Goal: Navigation & Orientation: Understand site structure

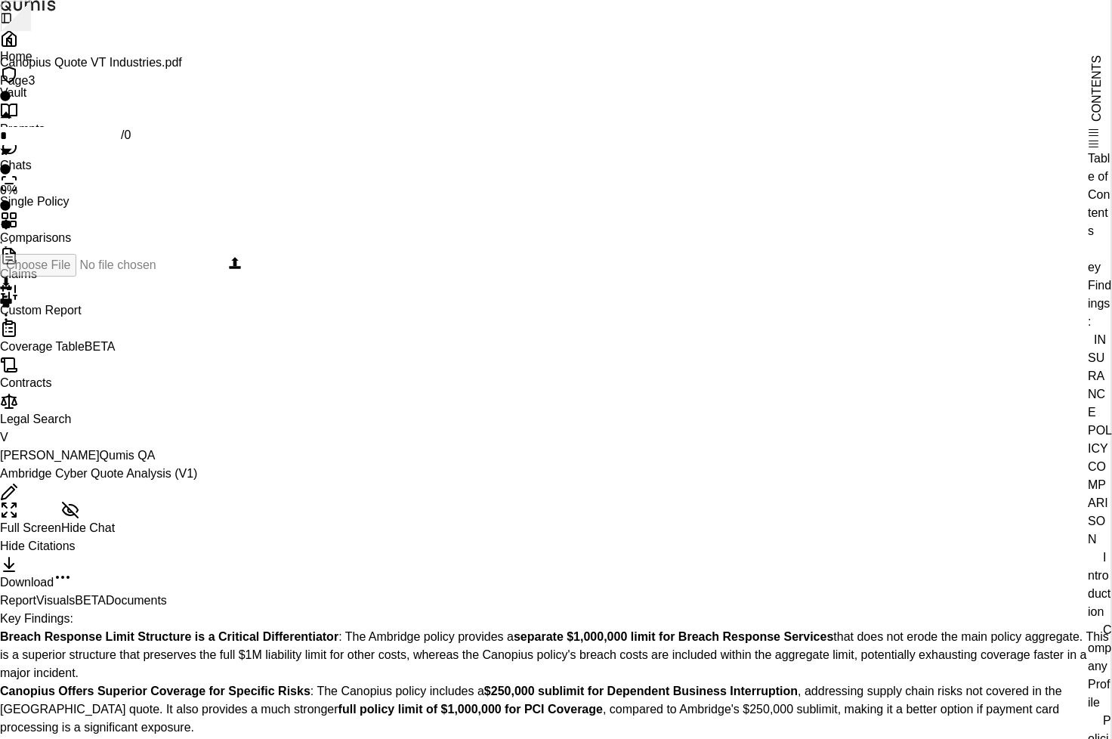
scroll to position [544, 0]
click at [654, 501] on div "Full Screen Hide Chat Hide Citations Download" at bounding box center [556, 546] width 1112 height 91
click at [18, 48] on icon at bounding box center [9, 39] width 18 height 18
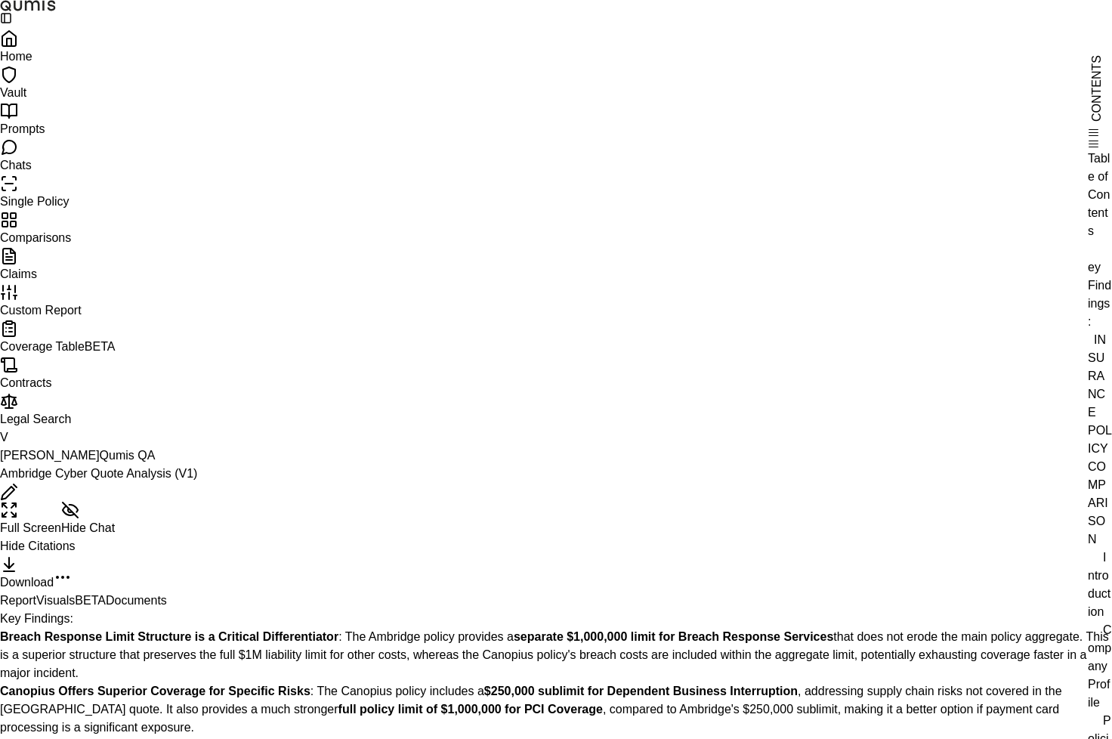
click at [85, 63] on link "Home" at bounding box center [556, 45] width 1112 height 33
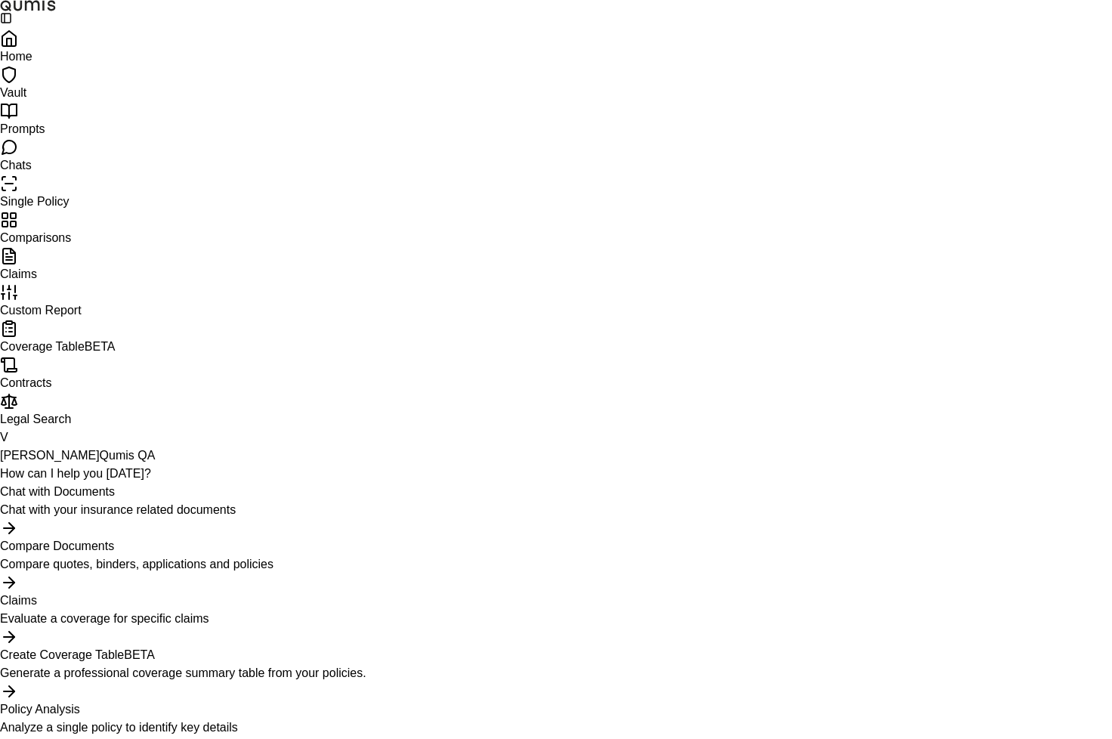
click at [106, 244] on link "Comparisons" at bounding box center [556, 227] width 1112 height 33
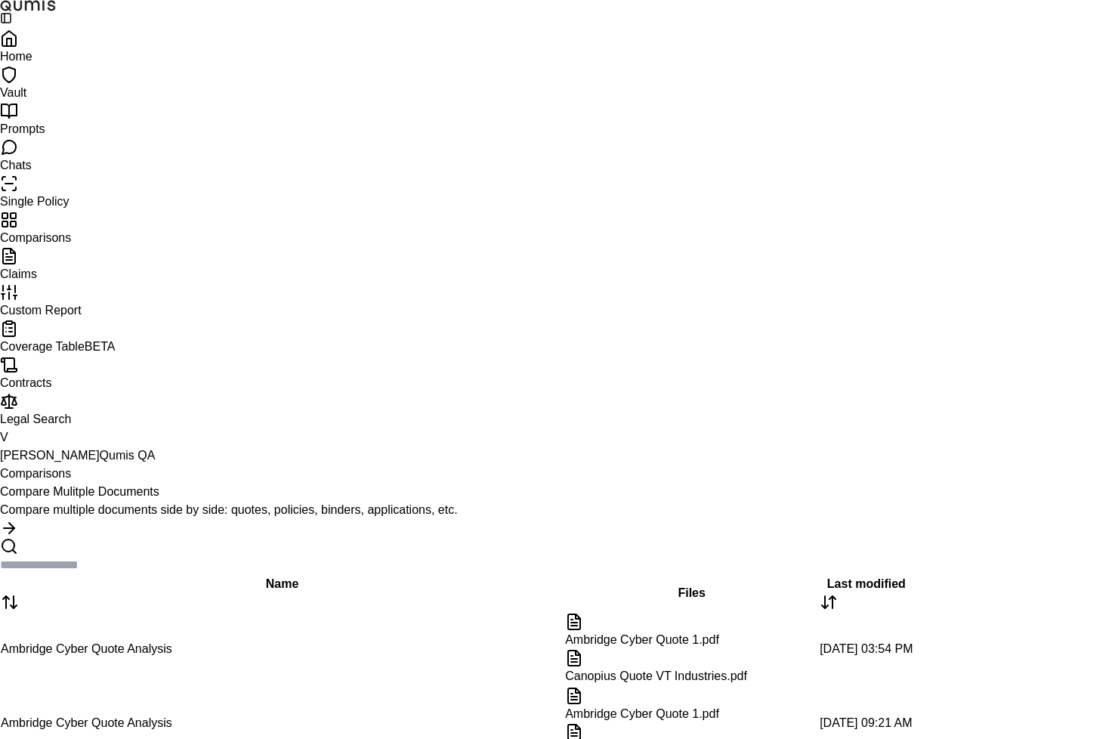
click at [116, 280] on link "Claims" at bounding box center [556, 263] width 1112 height 33
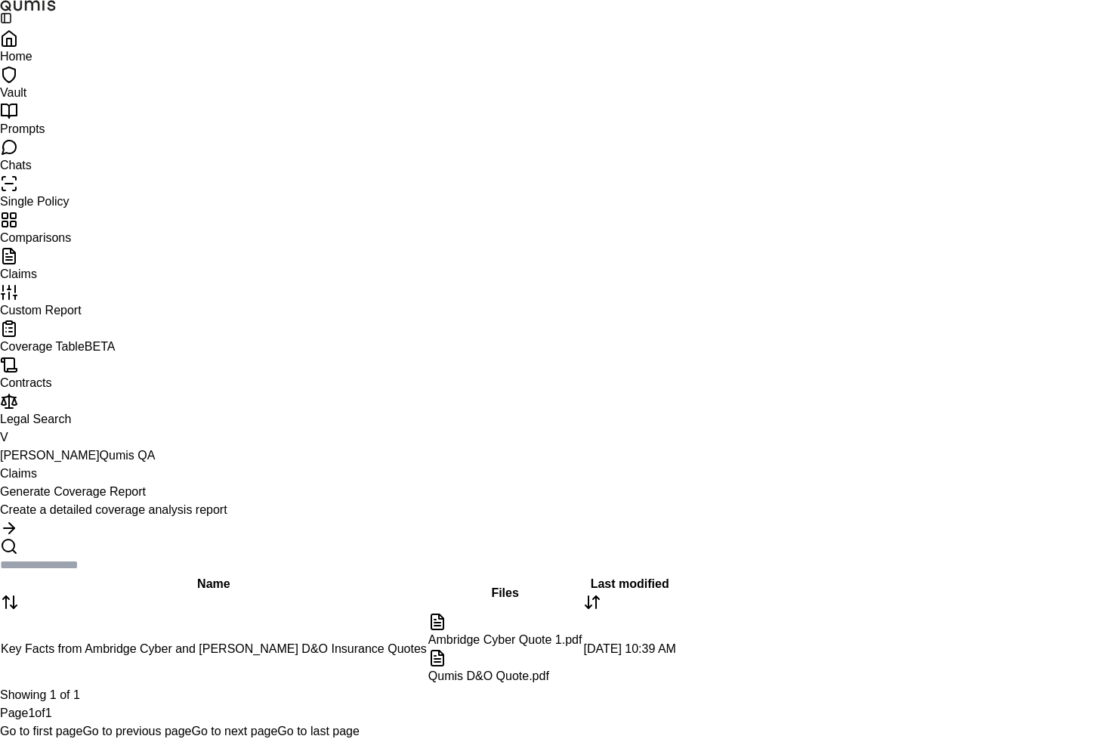
click at [85, 353] on span "Coverage Table" at bounding box center [42, 346] width 85 height 13
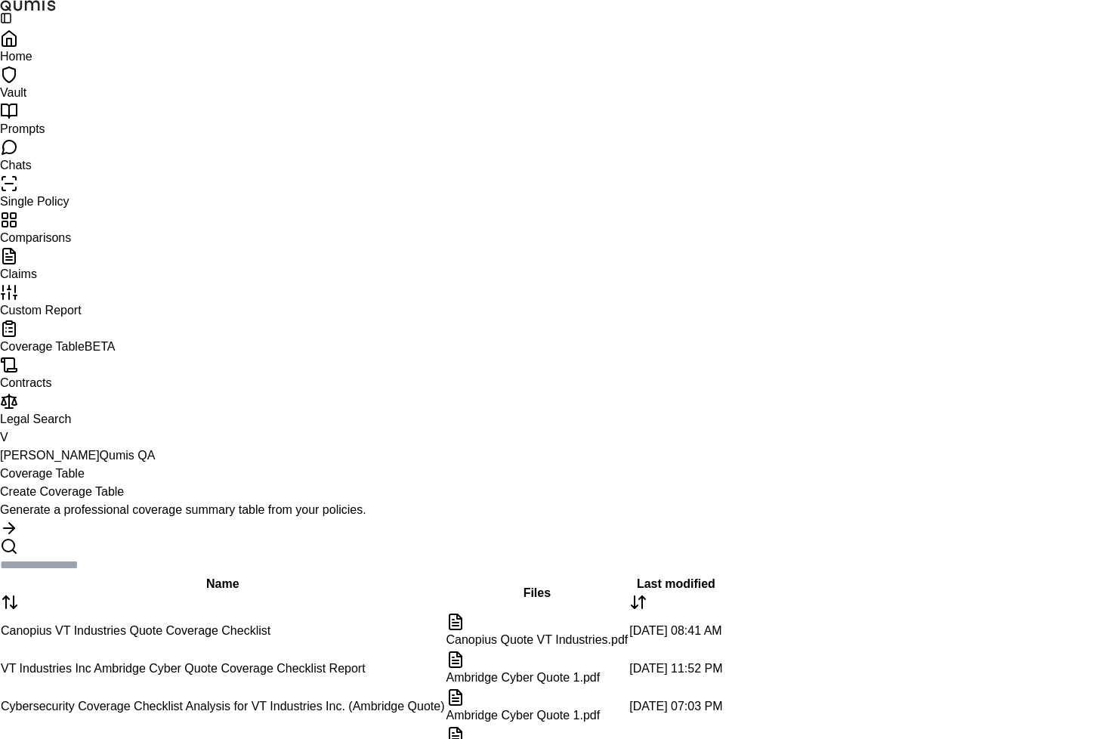
click at [346, 501] on p "Generate a professional coverage summary table from your policies." at bounding box center [556, 510] width 1112 height 18
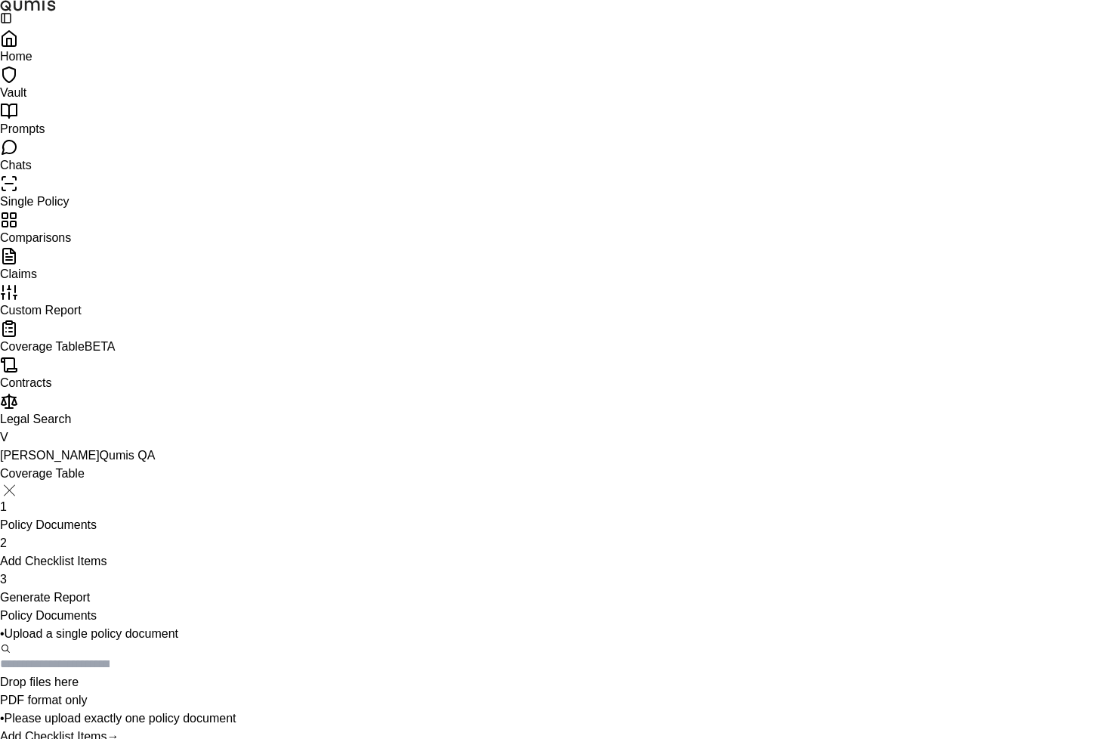
click at [76, 172] on link "Chats" at bounding box center [556, 154] width 1112 height 33
